Goal: Task Accomplishment & Management: Use online tool/utility

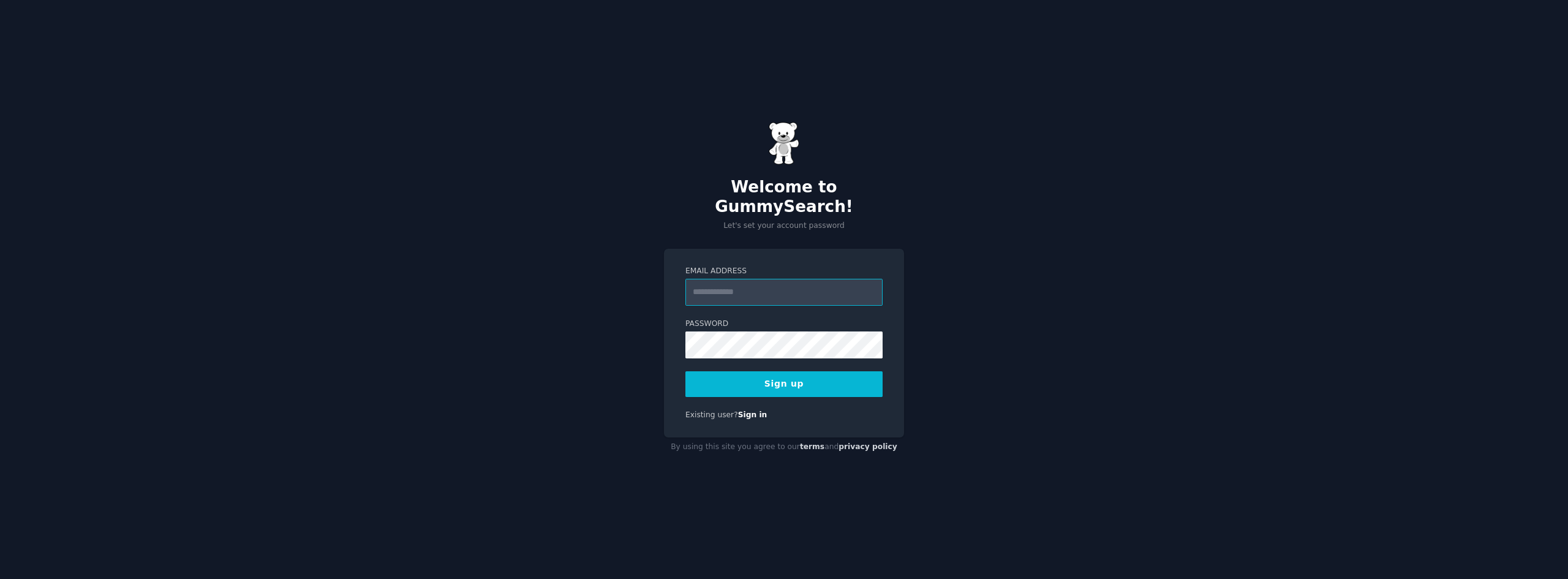
click at [787, 282] on input "Email Address" at bounding box center [784, 292] width 197 height 27
type input "**********"
click at [670, 330] on div "**********" at bounding box center [784, 343] width 240 height 189
click at [759, 372] on button "Sign up" at bounding box center [784, 384] width 197 height 26
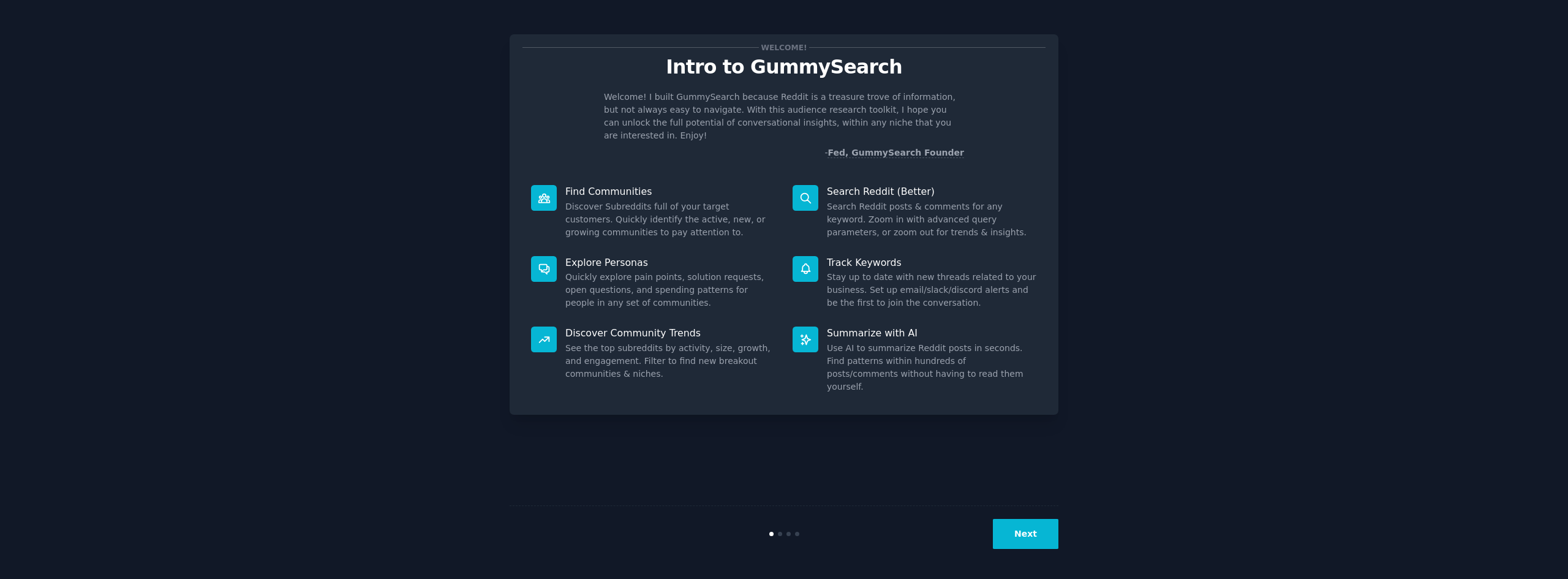
click at [1026, 537] on button "Next" at bounding box center [1025, 534] width 66 height 30
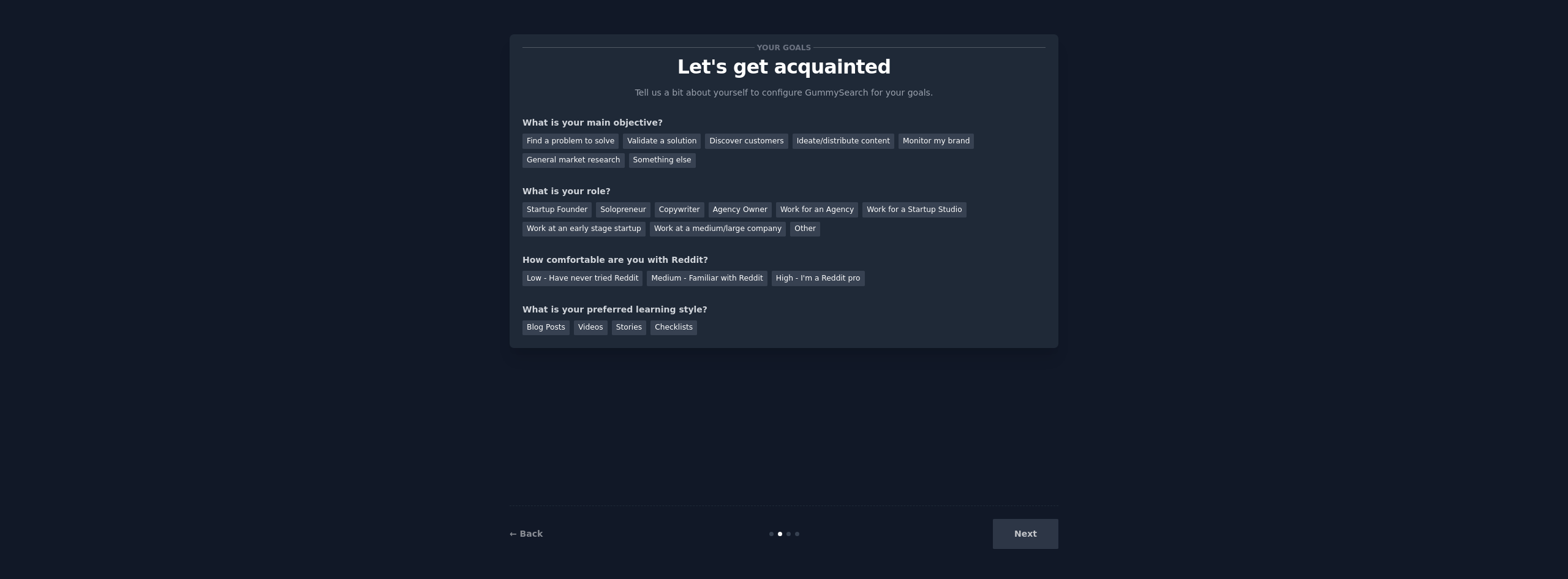
click at [1026, 537] on div "Next" at bounding box center [967, 534] width 183 height 30
click at [575, 138] on div "Find a problem to solve" at bounding box center [570, 141] width 96 height 15
click at [715, 139] on div "Discover customers" at bounding box center [746, 141] width 83 height 15
click at [568, 209] on div "Startup Founder" at bounding box center [556, 210] width 69 height 15
click at [682, 280] on div "Medium - Familiar with Reddit" at bounding box center [706, 279] width 120 height 15
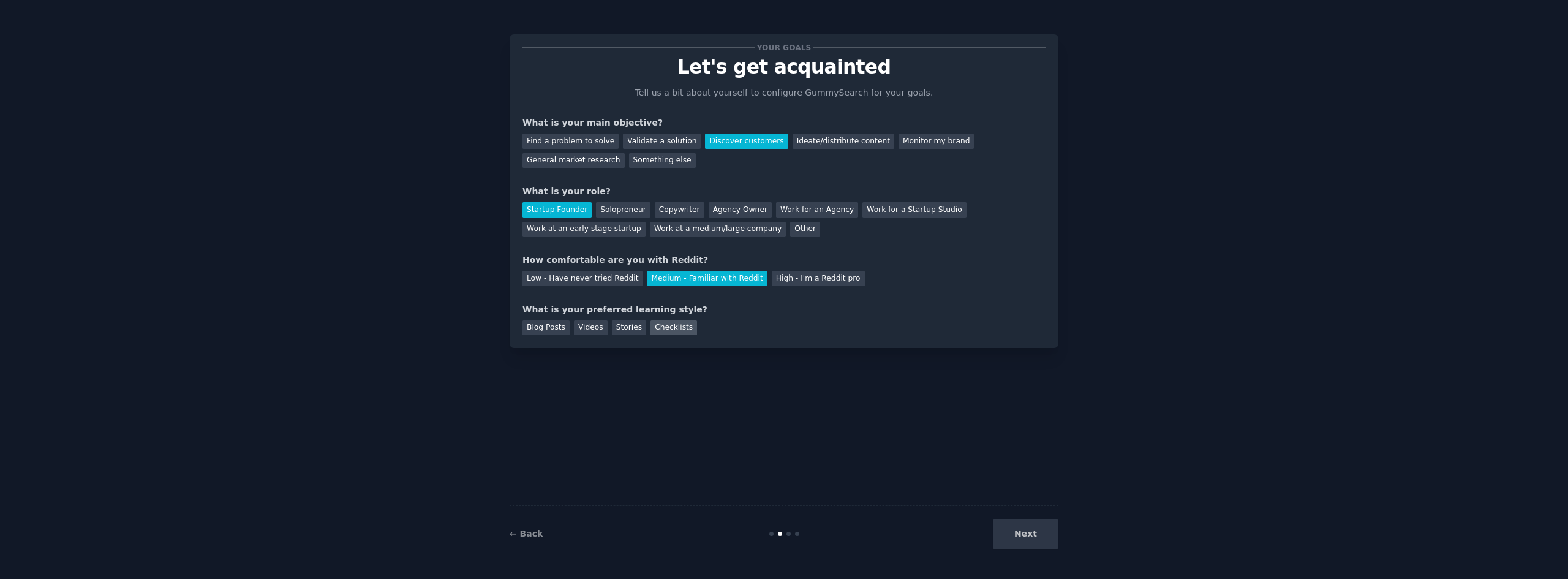
click at [662, 328] on div "Checklists" at bounding box center [673, 328] width 46 height 15
click at [541, 327] on div "Blog Posts" at bounding box center [546, 328] width 47 height 15
click at [585, 328] on div "Videos" at bounding box center [591, 328] width 33 height 15
click at [535, 325] on div "Blog Posts" at bounding box center [546, 328] width 47 height 15
click at [623, 325] on div "Stories" at bounding box center [628, 328] width 34 height 15
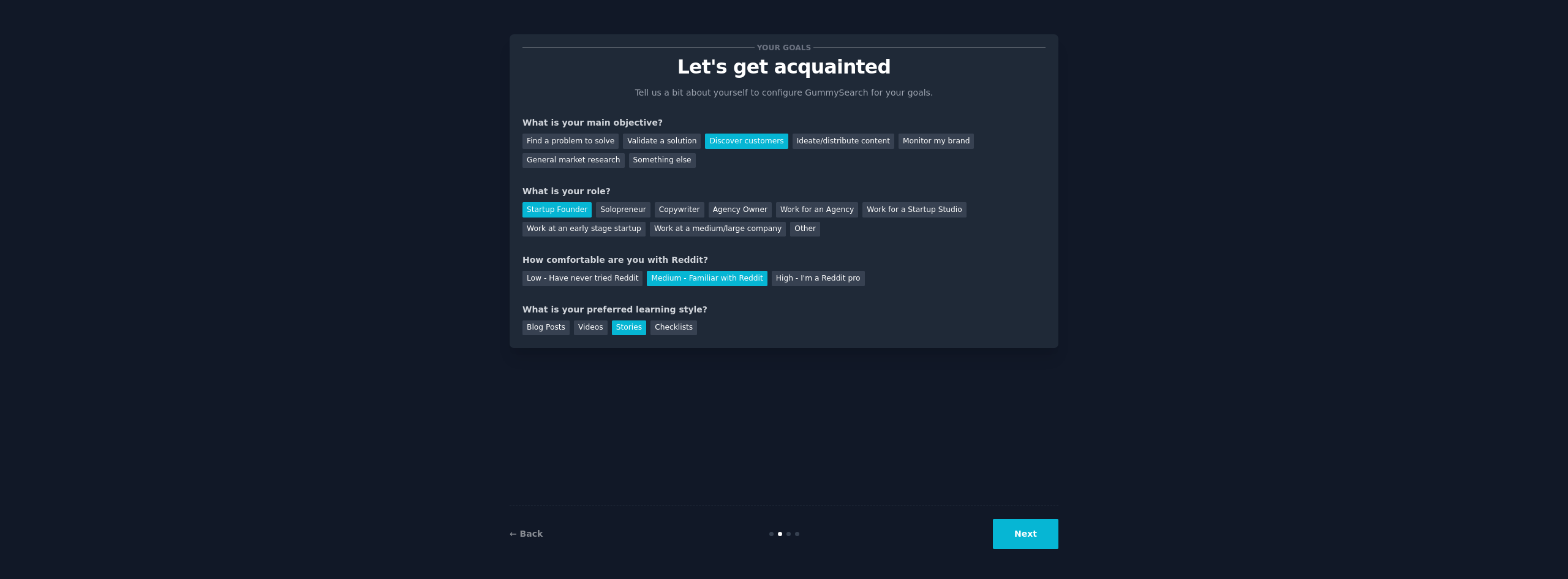
click at [1028, 541] on button "Next" at bounding box center [1025, 534] width 66 height 30
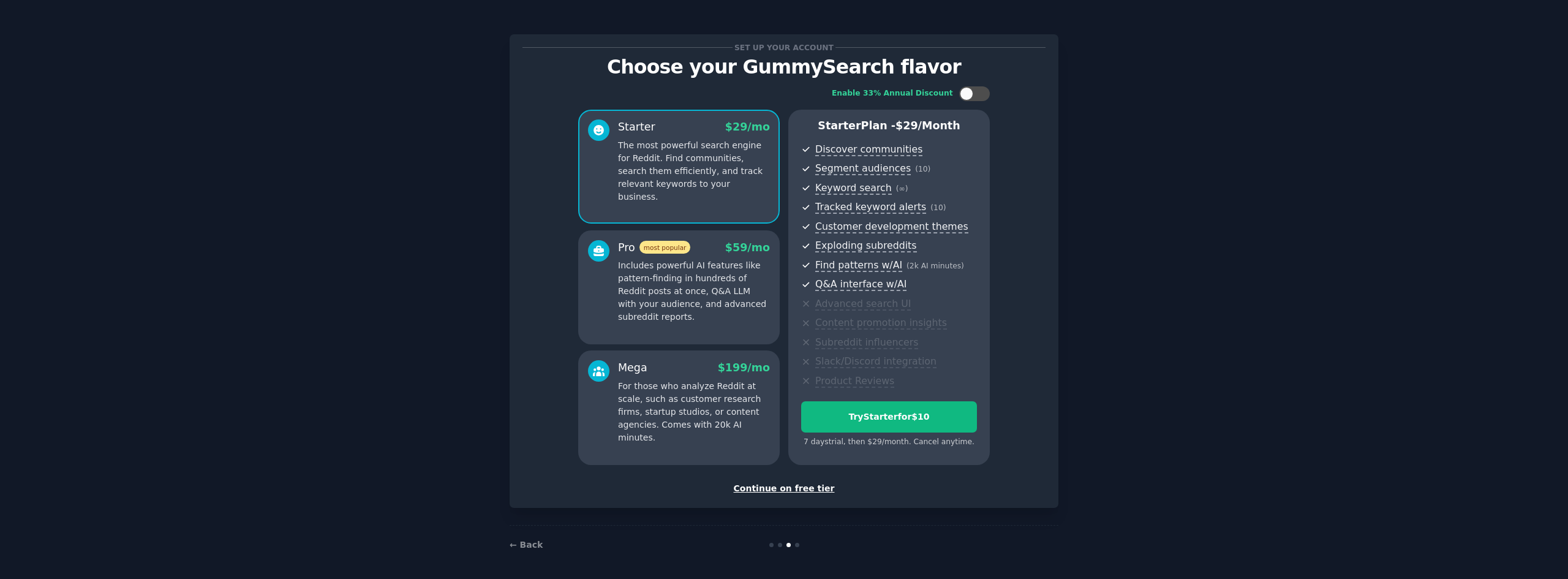
click at [800, 488] on div "Continue on free tier" at bounding box center [784, 488] width 523 height 13
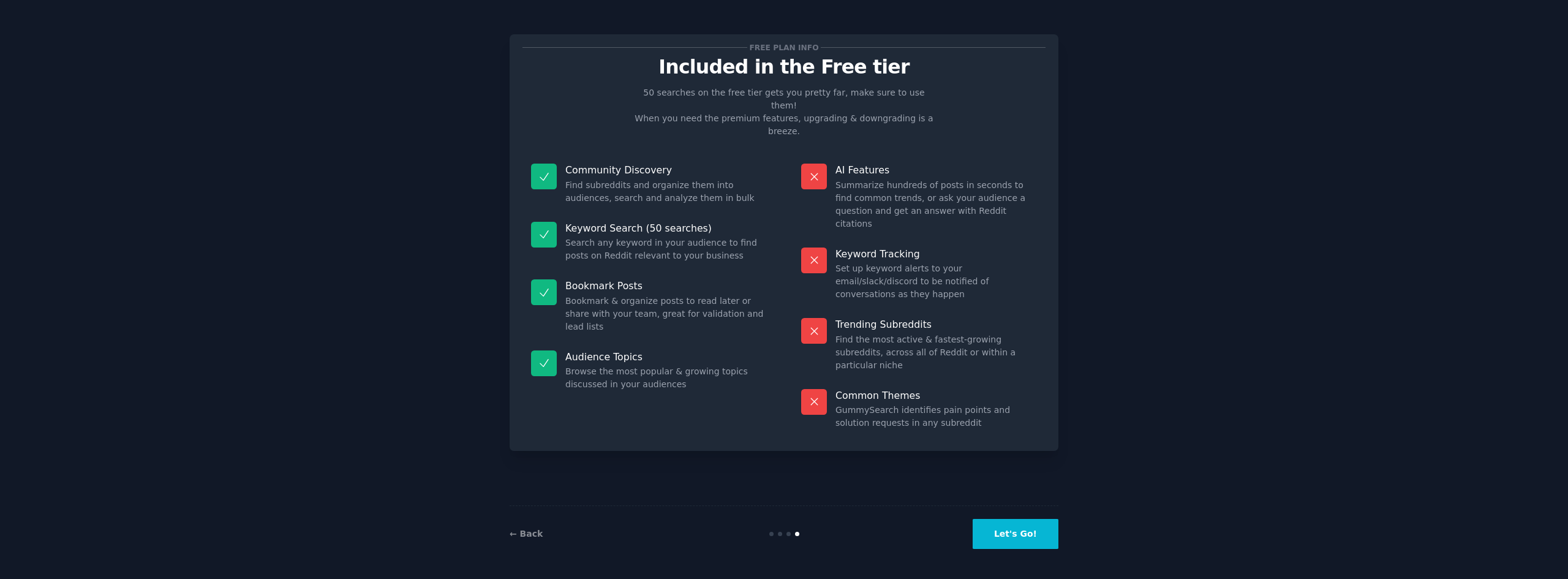
click at [1036, 531] on button "Let's Go!" at bounding box center [1015, 534] width 86 height 30
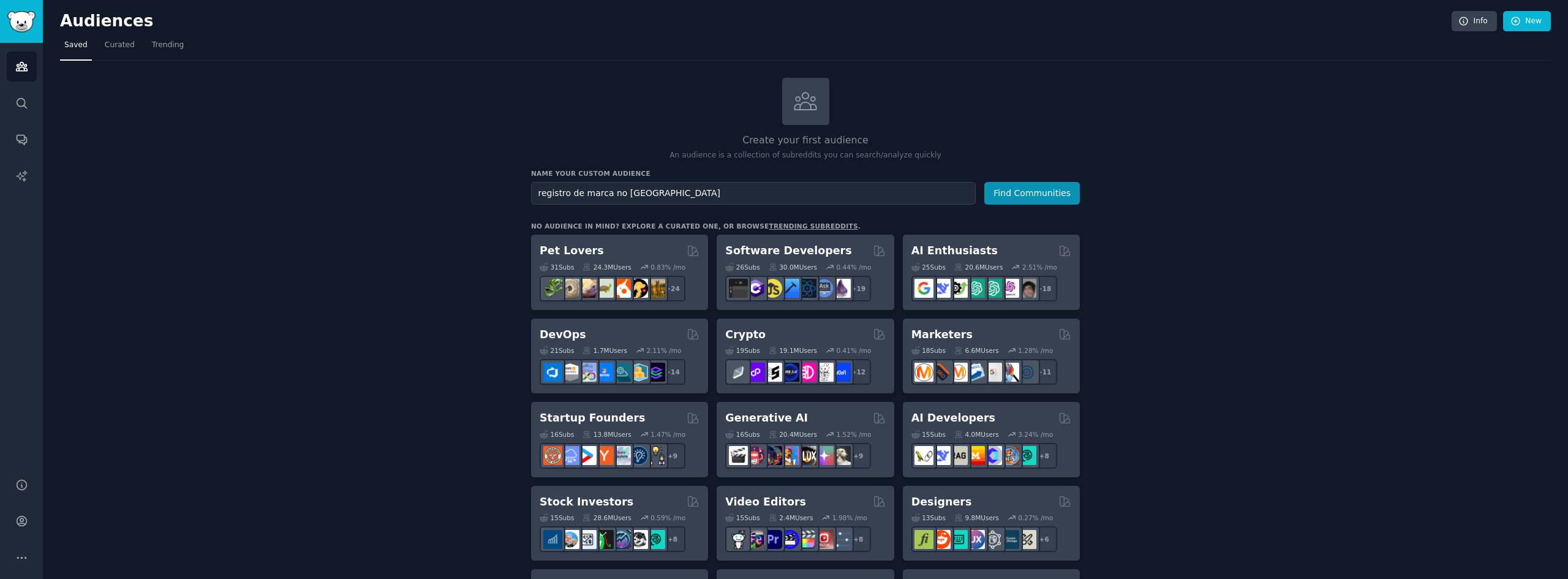
type input "registro de marca no [GEOGRAPHIC_DATA]"
click at [984, 182] on button "Find Communities" at bounding box center [1032, 193] width 95 height 23
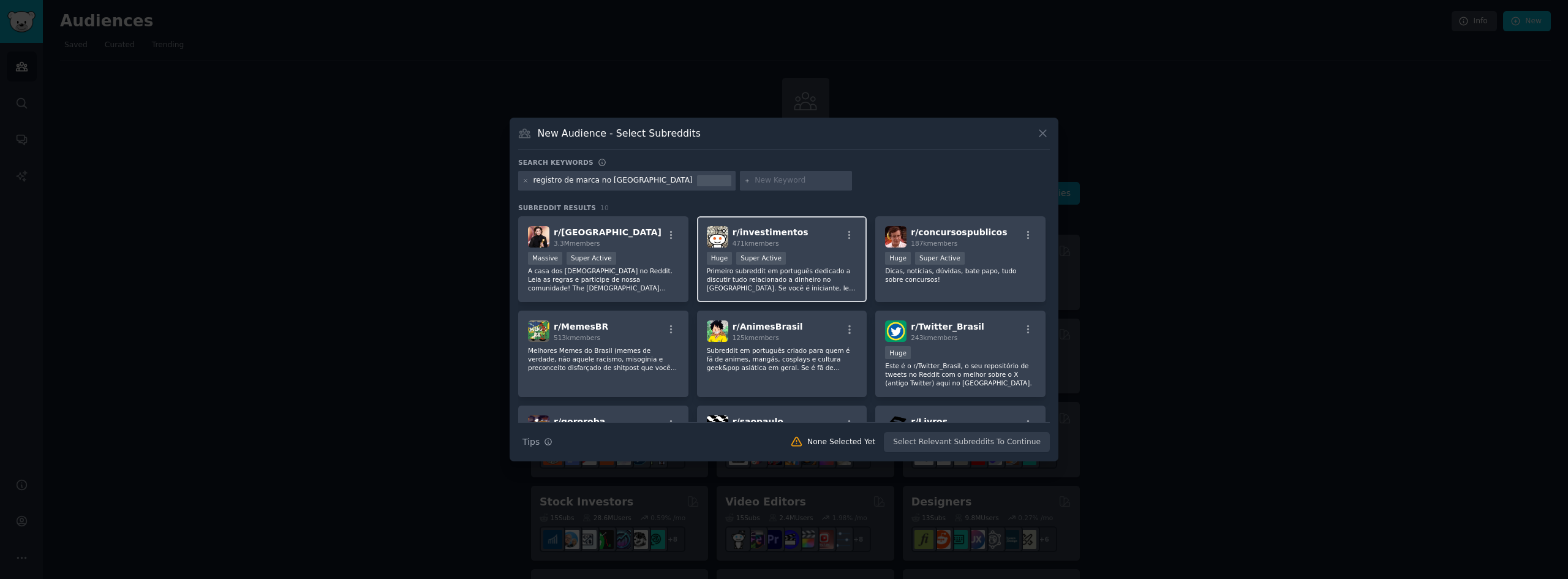
click at [815, 231] on div "r/ investimentos 471k members" at bounding box center [782, 237] width 151 height 21
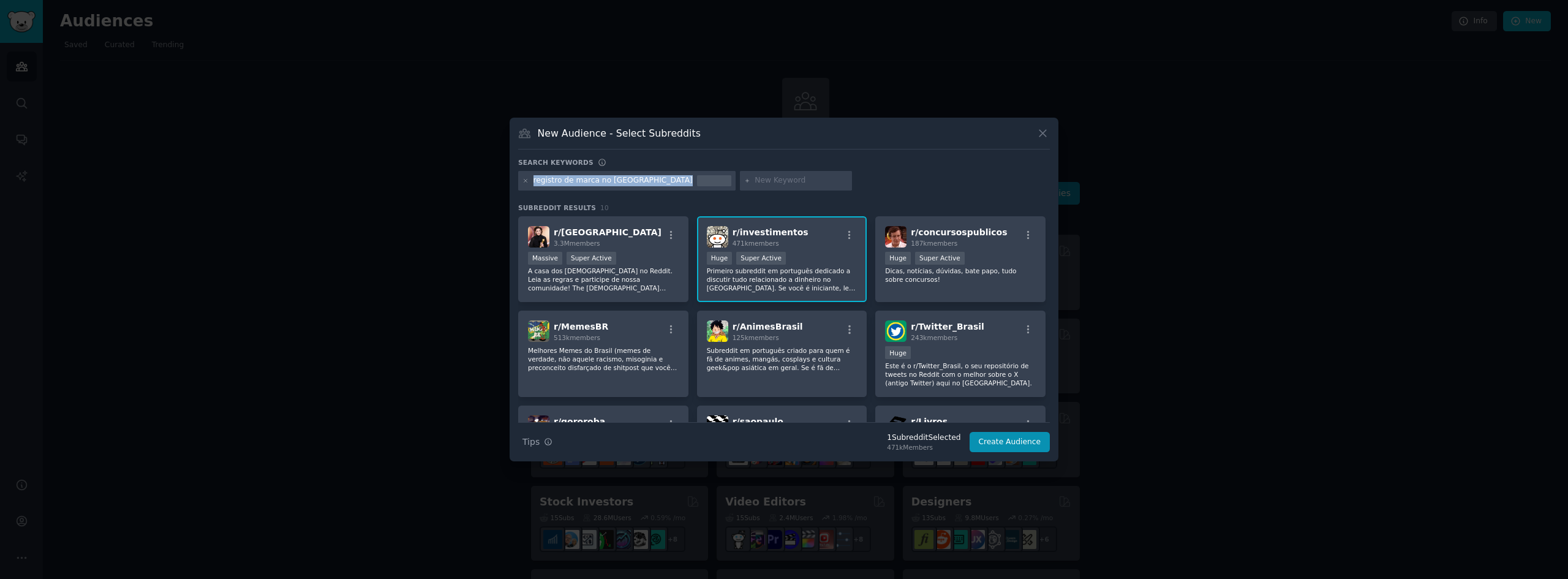
drag, startPoint x: 632, startPoint y: 173, endPoint x: 518, endPoint y: 178, distance: 114.1
click at [518, 178] on div "registro de marca no [GEOGRAPHIC_DATA]" at bounding box center [626, 181] width 217 height 20
click at [572, 181] on div "registro de marca no [GEOGRAPHIC_DATA]" at bounding box center [613, 180] width 159 height 11
click at [800, 263] on div "100,000 - 1,000,000 members Huge Super Active" at bounding box center [782, 259] width 151 height 15
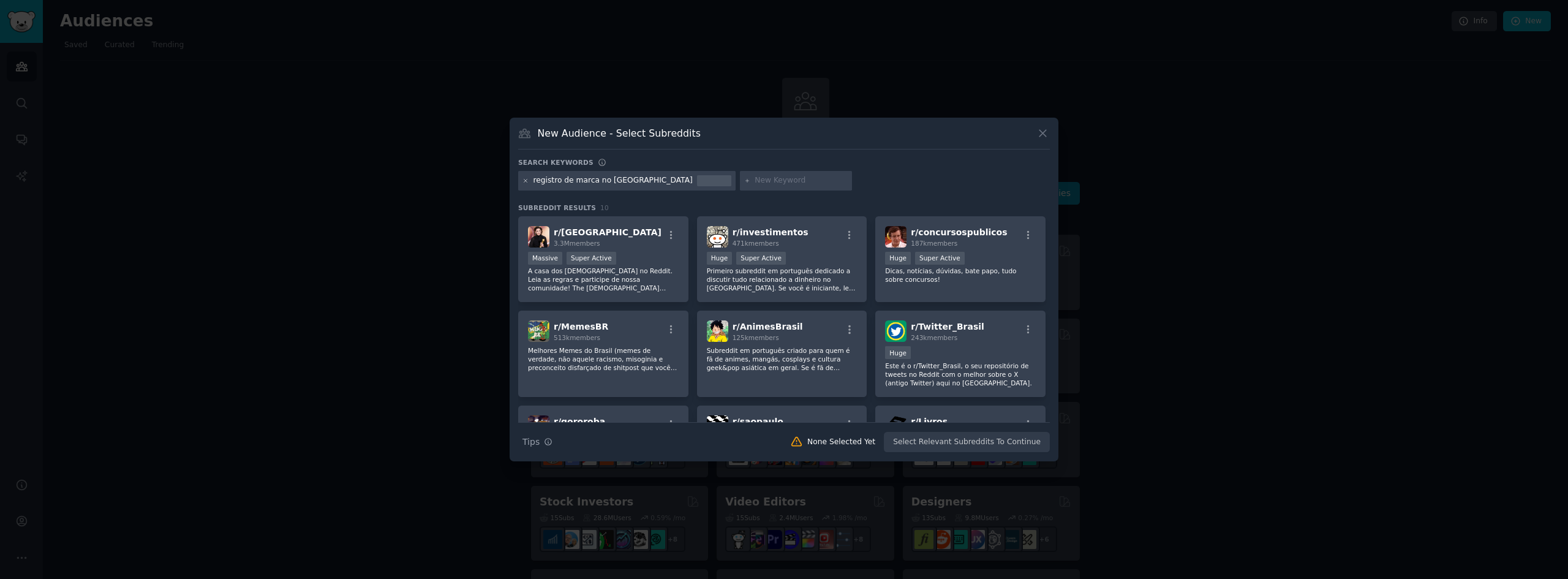
click at [525, 184] on icon at bounding box center [525, 181] width 7 height 7
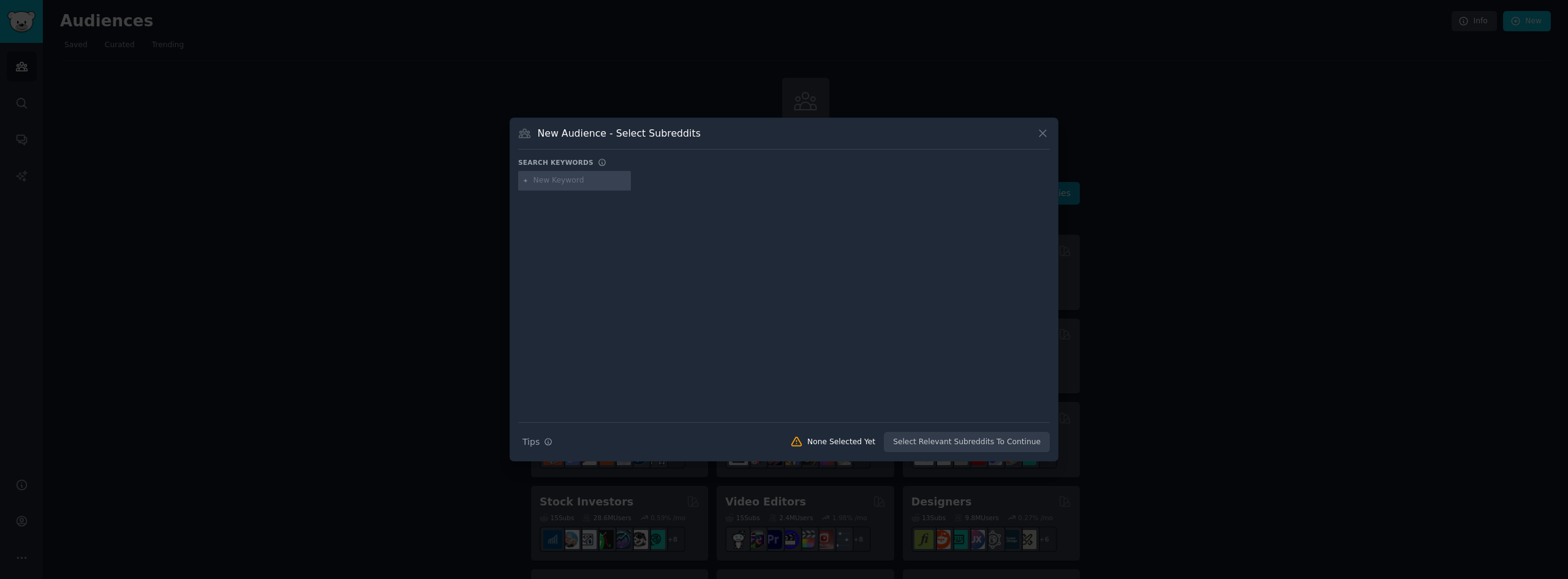
click at [575, 182] on input "text" at bounding box center [580, 180] width 93 height 11
type input "trademark [GEOGRAPHIC_DATA]"
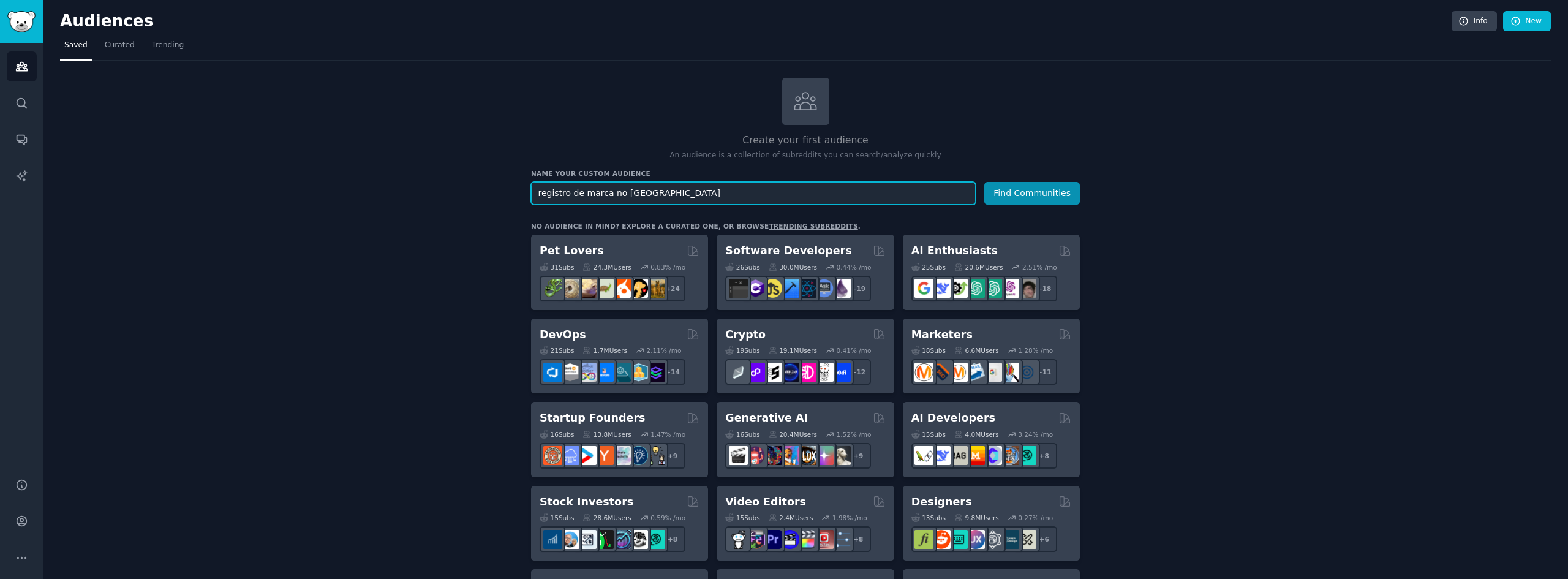
drag, startPoint x: 652, startPoint y: 189, endPoint x: 422, endPoint y: 198, distance: 230.2
type input "trademark brazil, register blockchain"
click at [984, 182] on button "Find Communities" at bounding box center [1032, 193] width 95 height 23
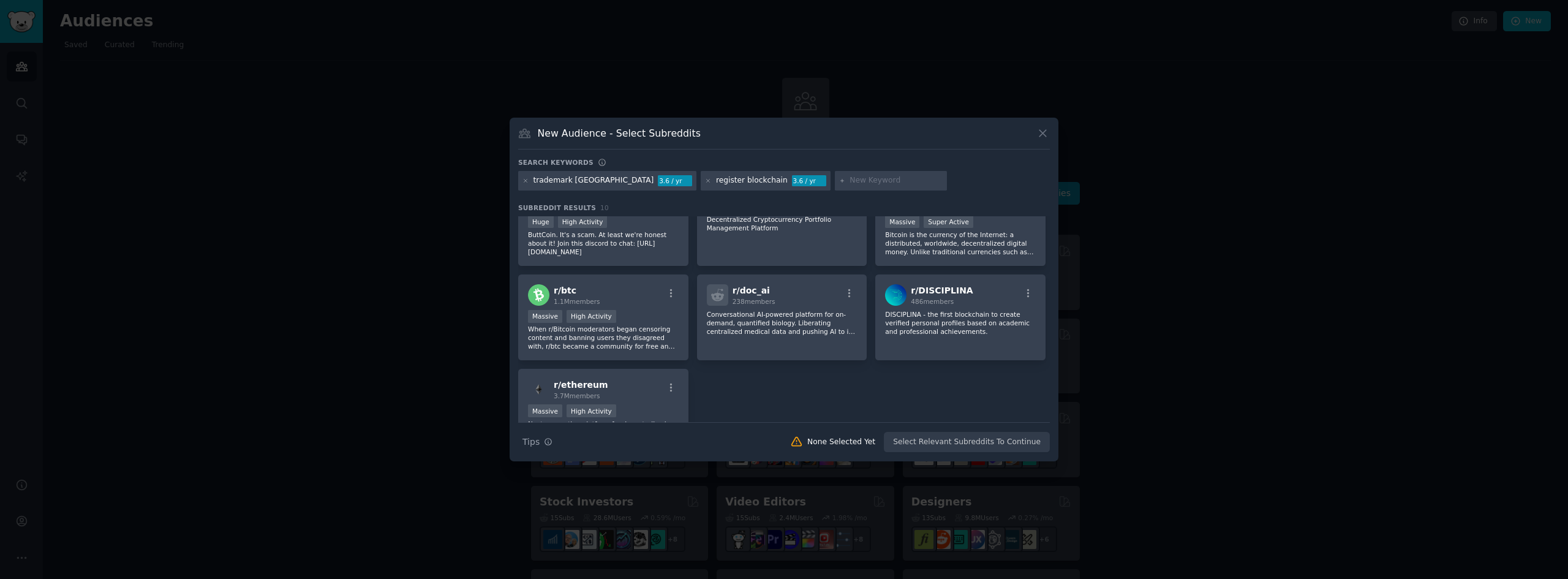
scroll to position [184, 0]
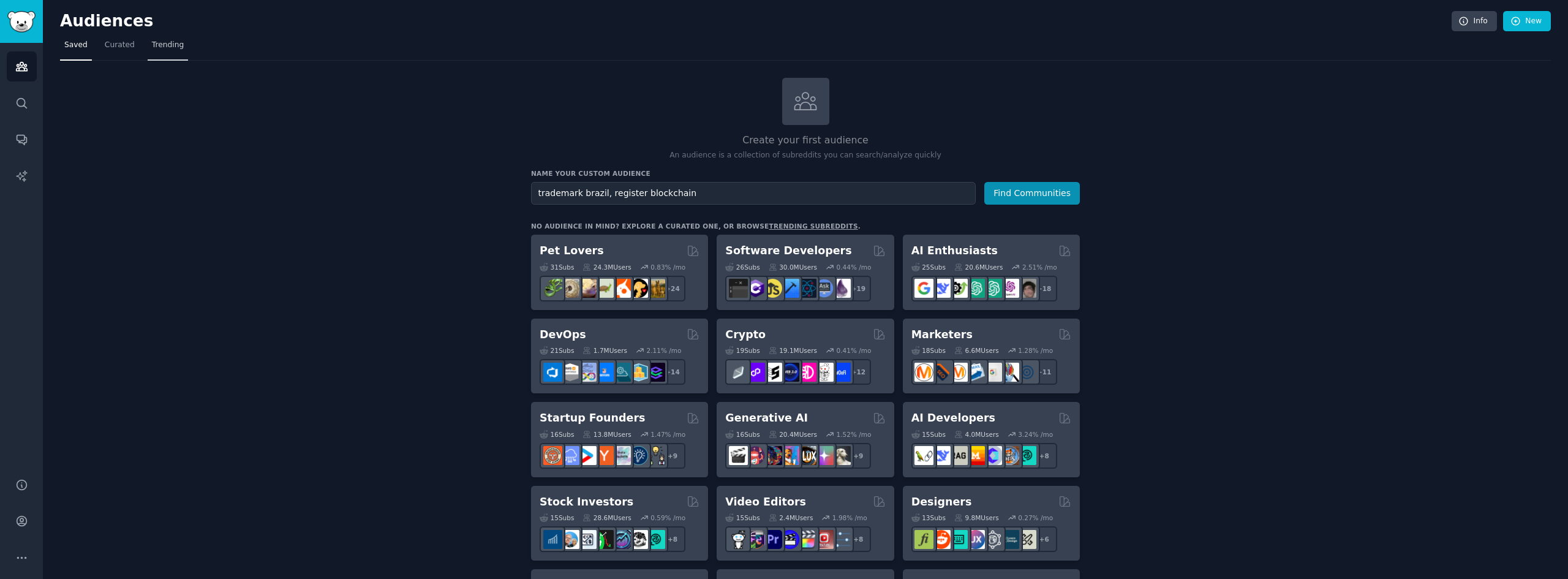
click at [162, 53] on link "Trending" at bounding box center [167, 48] width 40 height 25
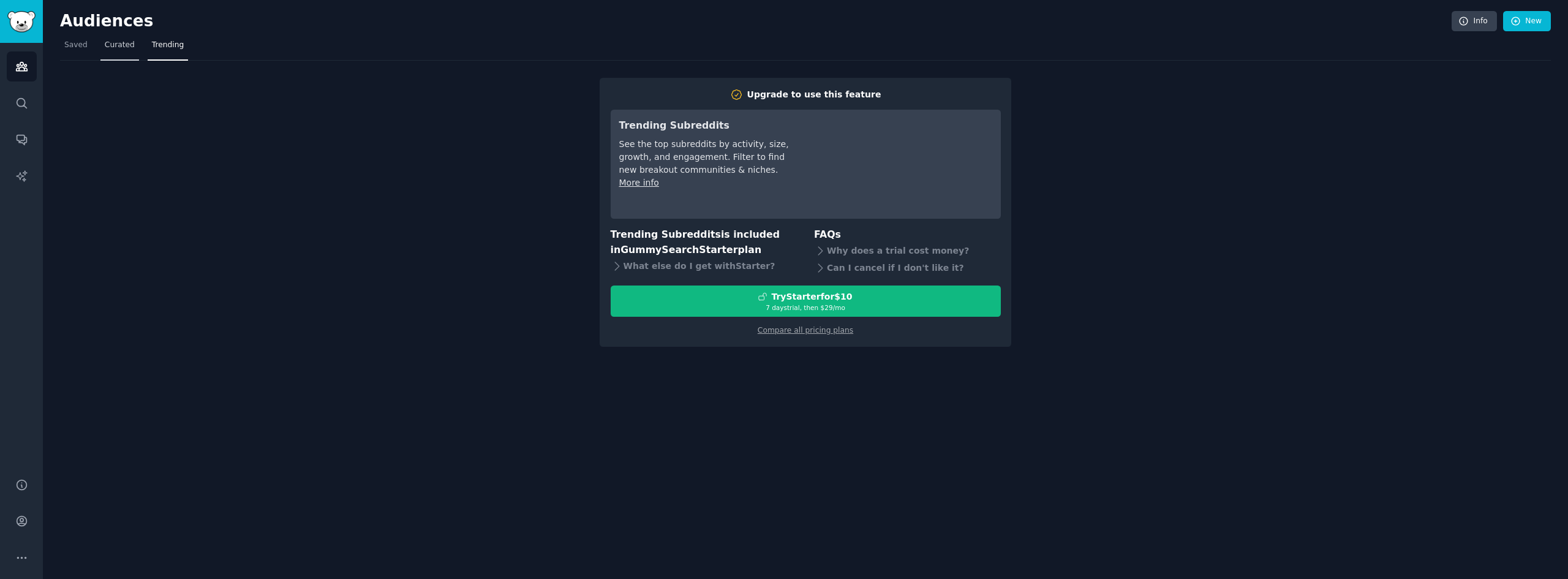
click at [104, 50] on span "Curated" at bounding box center [120, 45] width 30 height 11
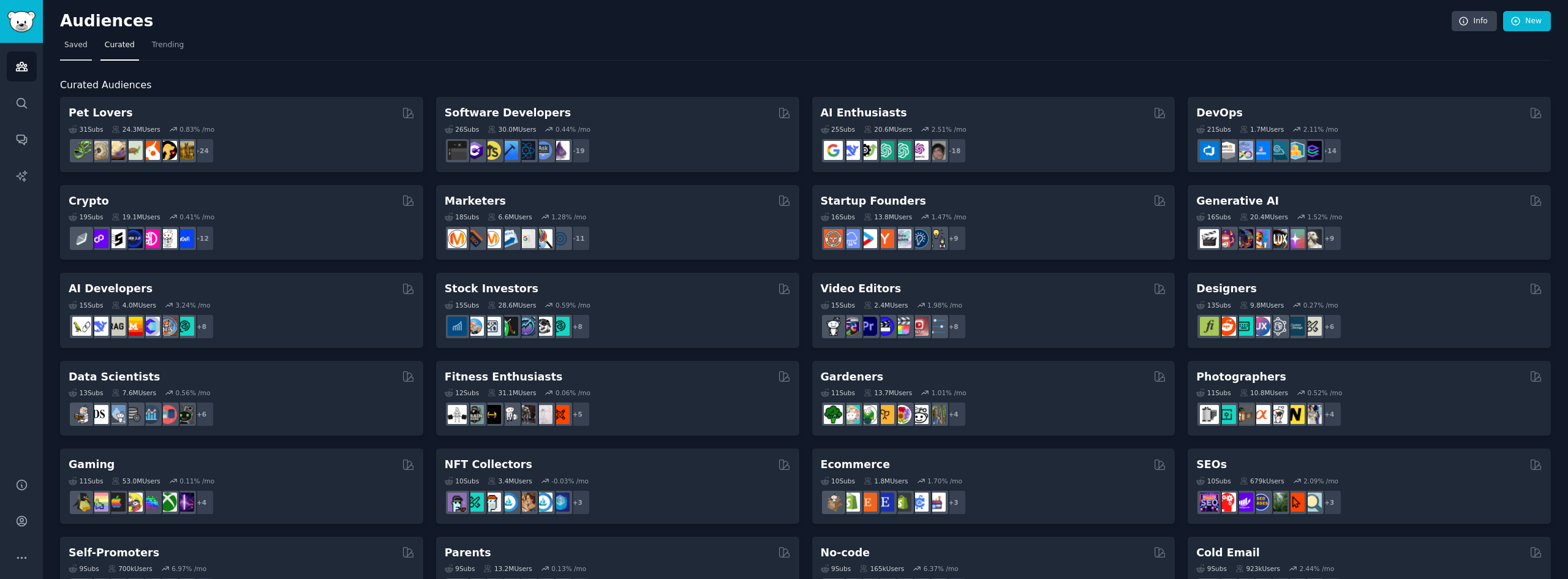
click at [72, 44] on span "Saved" at bounding box center [76, 45] width 23 height 11
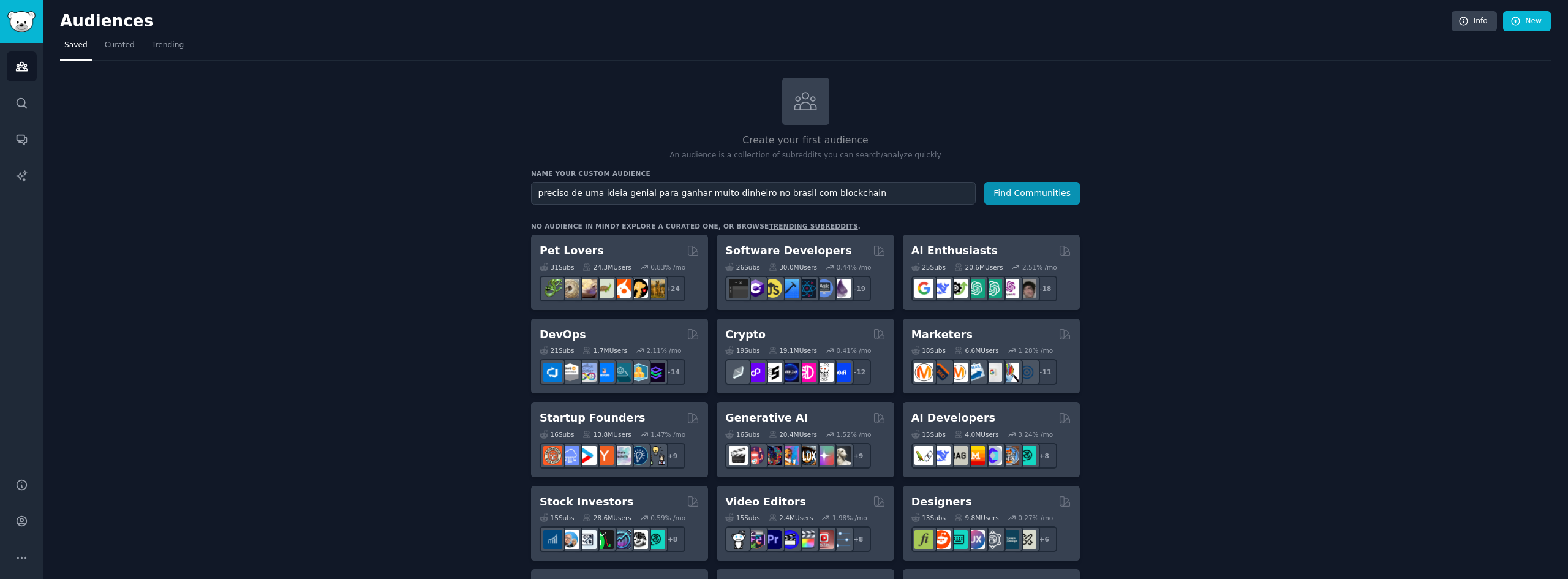
click at [984, 182] on button "Find Communities" at bounding box center [1032, 193] width 95 height 23
type input "preciso de uma ideia genial para ganhar muito dinheiro no brasil com blockchain'"
